Goal: Task Accomplishment & Management: Manage account settings

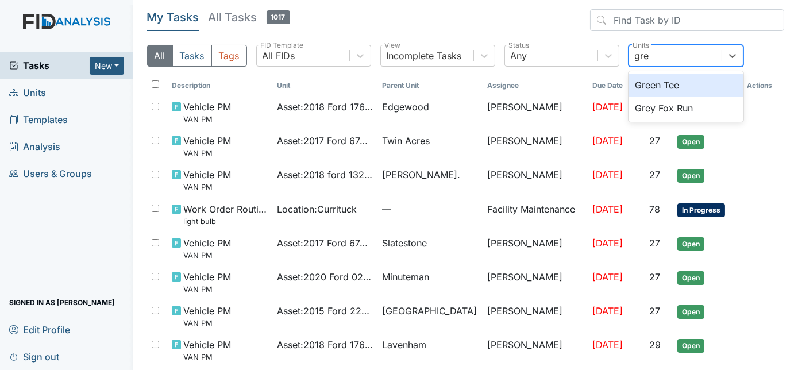
type input "grey"
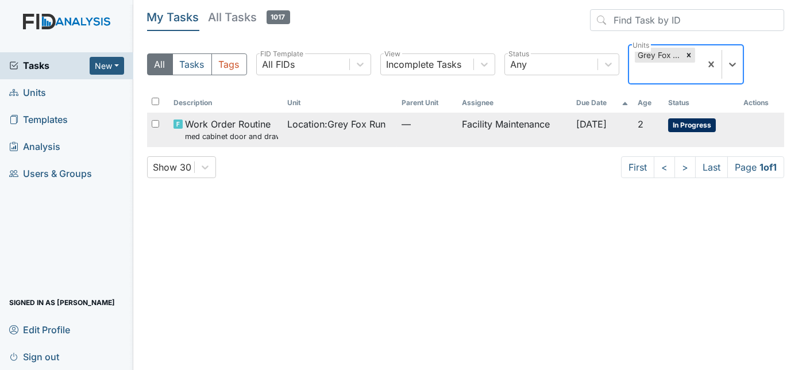
click at [358, 124] on span "Location : Grey Fox Run" at bounding box center [336, 124] width 98 height 14
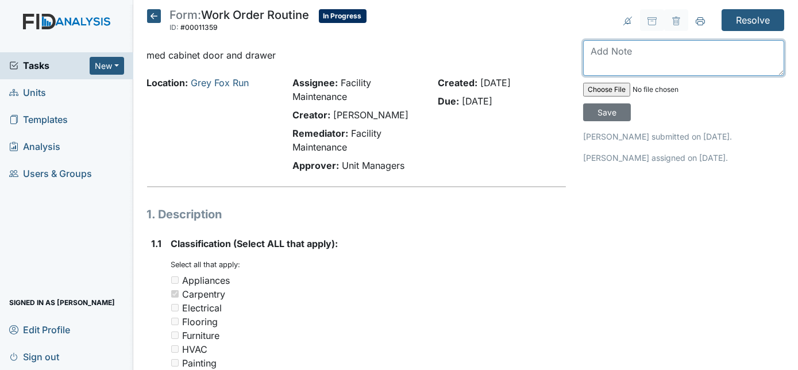
click at [615, 56] on textarea at bounding box center [683, 58] width 201 height 36
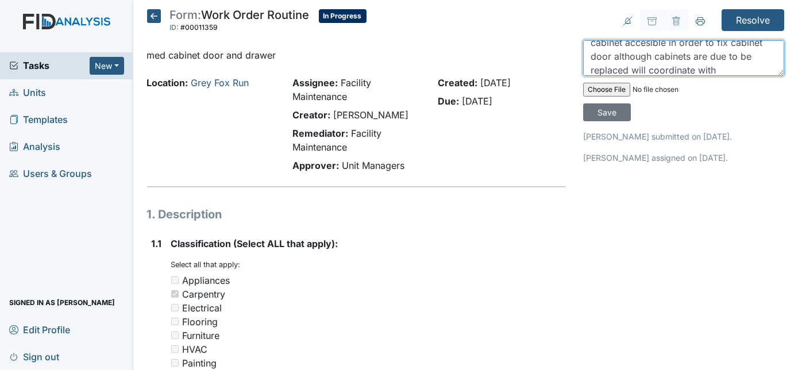
scroll to position [36, 0]
type textarea "drawer repaired need to leave key to med cabinet accesible in order to fix cabi…"
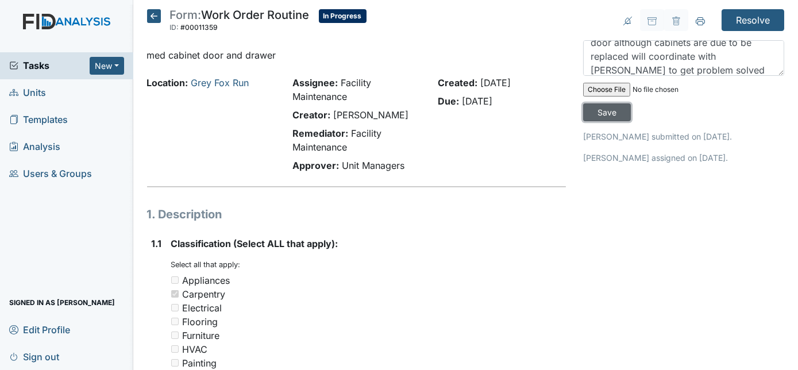
click at [631, 103] on input "Save" at bounding box center [607, 112] width 48 height 18
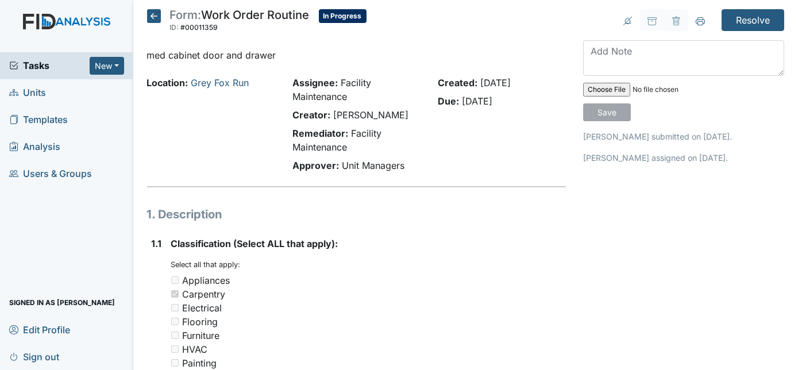
scroll to position [0, 0]
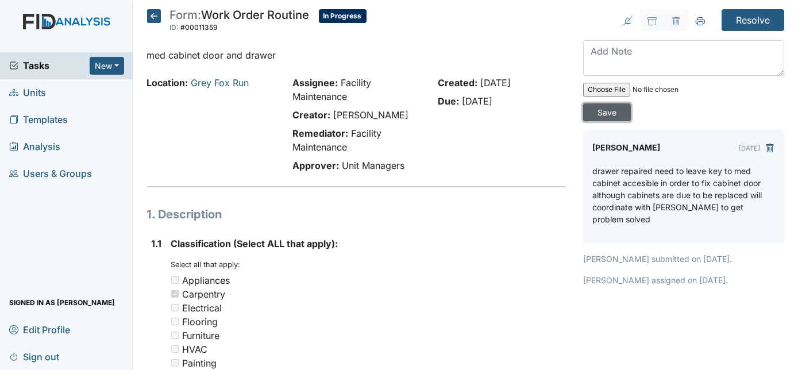
click at [631, 103] on input "Save" at bounding box center [607, 112] width 48 height 18
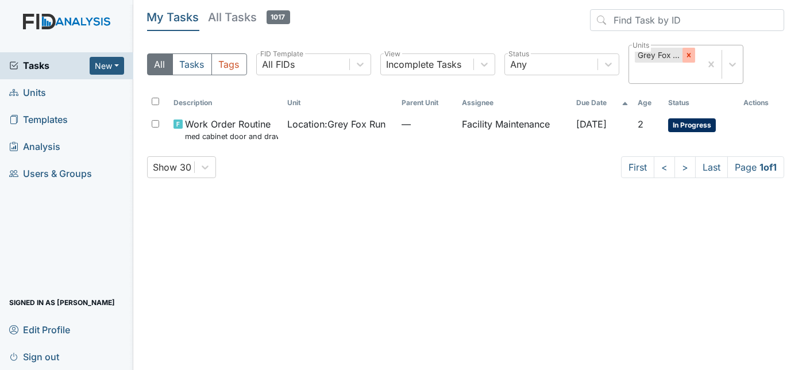
click at [690, 55] on icon at bounding box center [689, 55] width 8 height 8
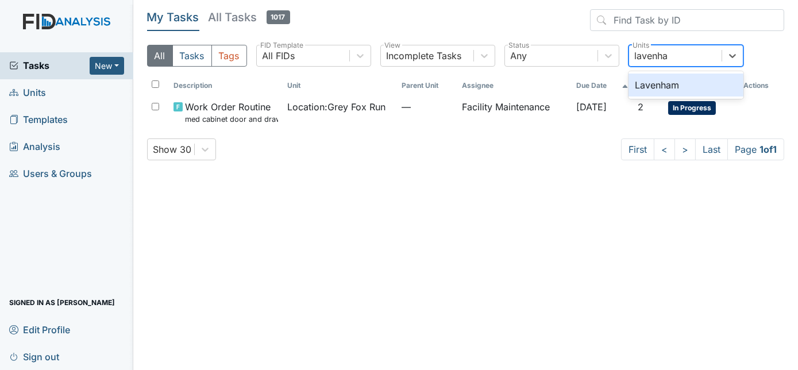
type input "lavenham"
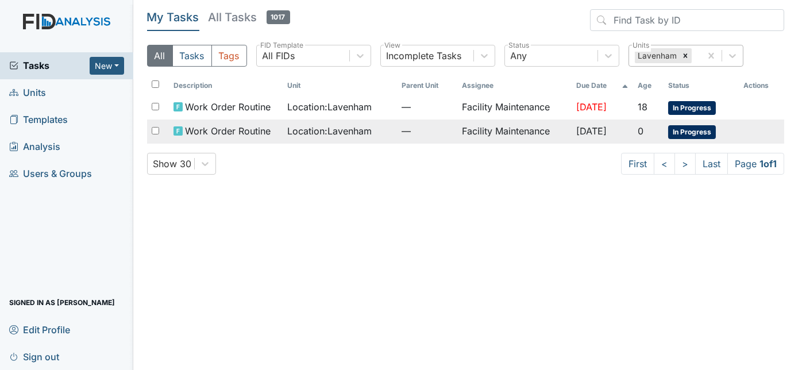
click at [522, 124] on td "Facility Maintenance" at bounding box center [514, 131] width 114 height 24
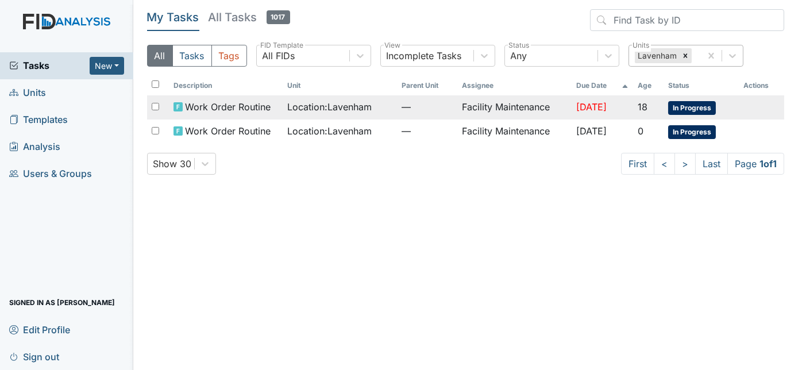
click at [401, 106] on span "—" at bounding box center [427, 107] width 52 height 14
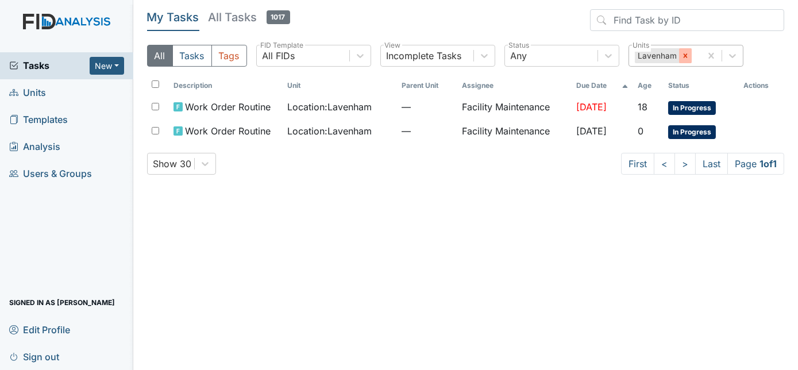
click at [685, 55] on icon at bounding box center [685, 56] width 8 height 8
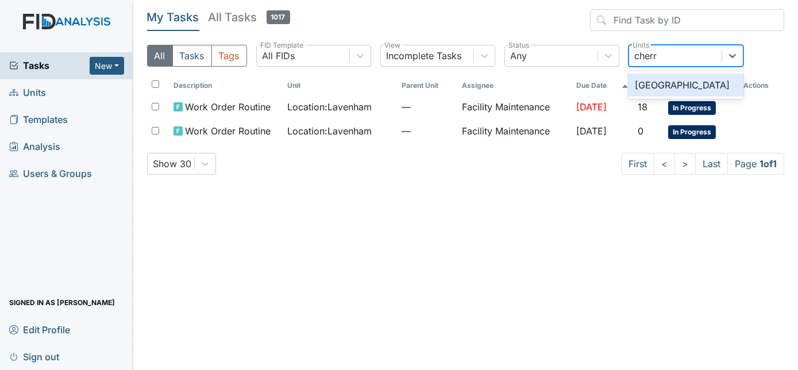
type input "cherry"
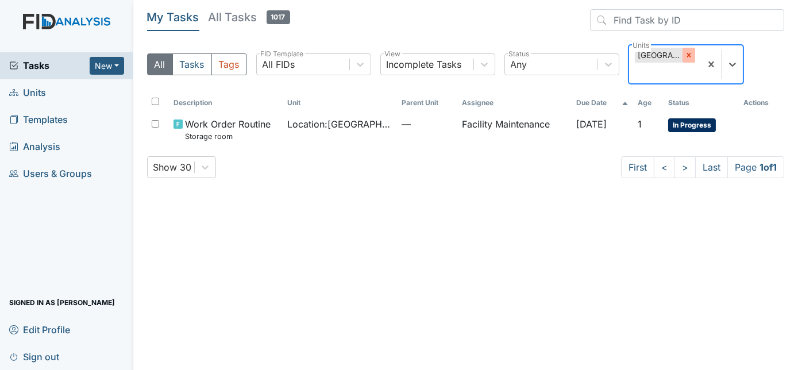
click at [689, 52] on icon at bounding box center [689, 55] width 8 height 8
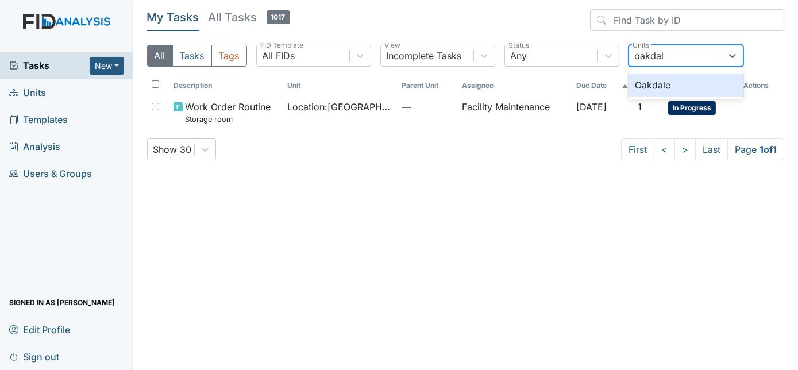
type input "oakdale"
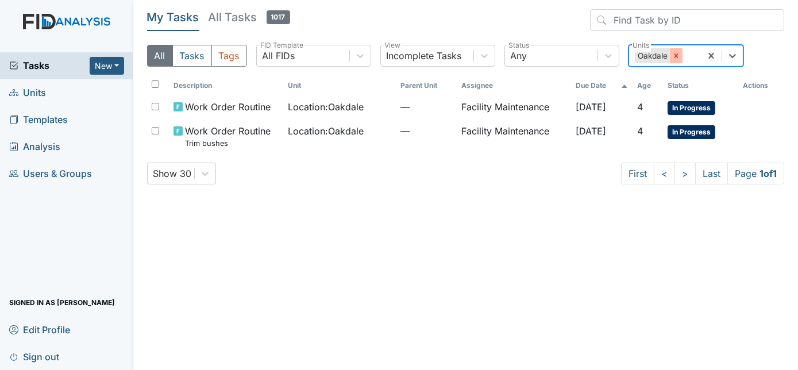
click at [678, 55] on icon at bounding box center [676, 56] width 8 height 8
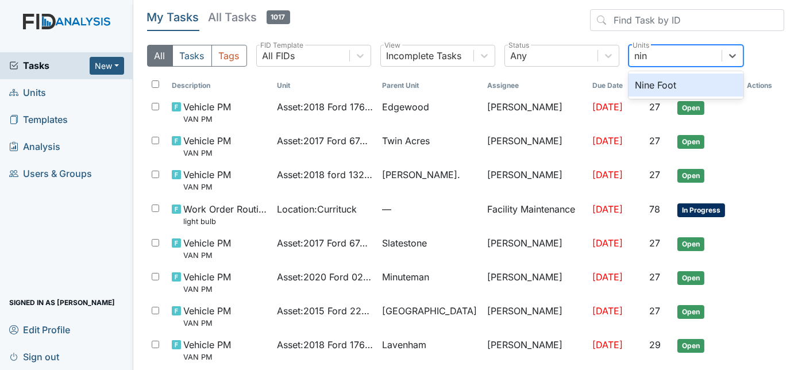
type input "nine"
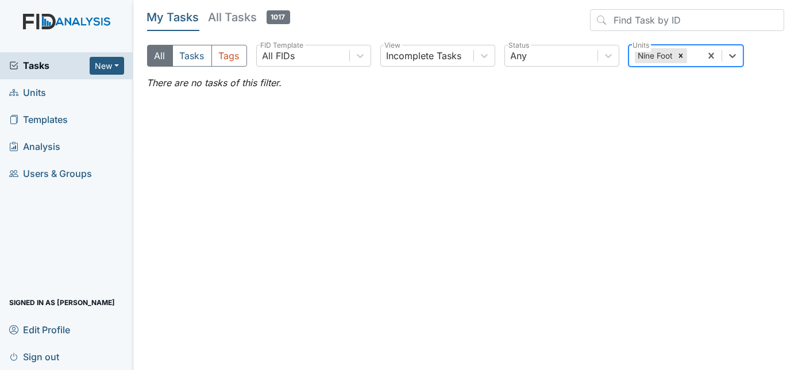
click at [678, 55] on icon at bounding box center [680, 56] width 8 height 8
